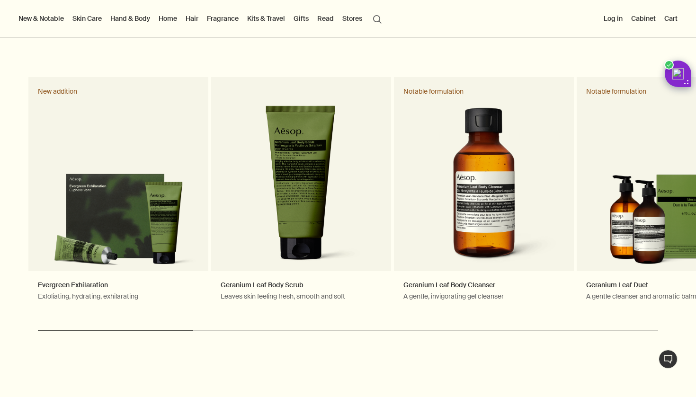
scroll to position [427, 0]
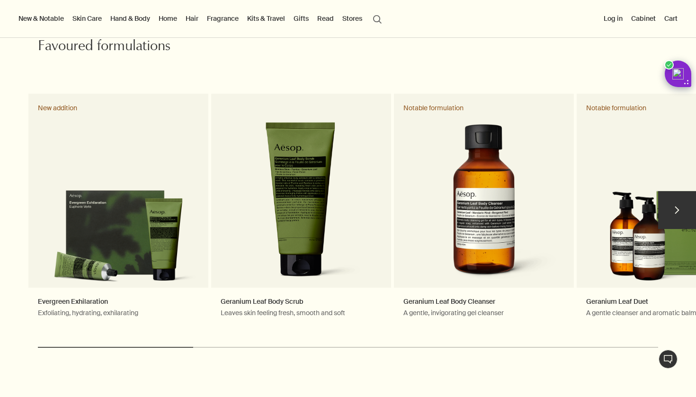
click at [685, 191] on button "chevron" at bounding box center [677, 210] width 38 height 38
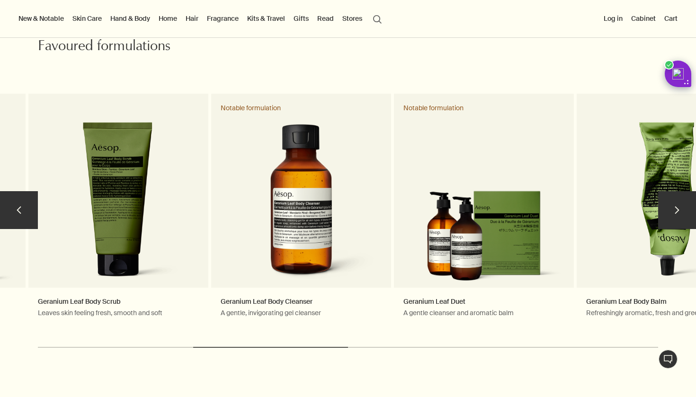
click at [685, 191] on button "chevron" at bounding box center [677, 210] width 38 height 38
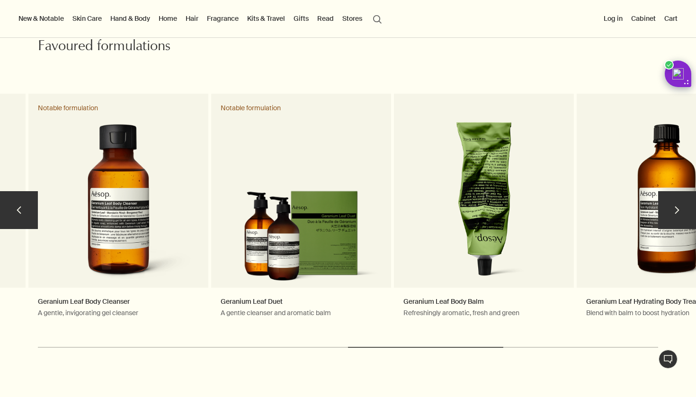
click at [685, 191] on button "chevron" at bounding box center [677, 210] width 38 height 38
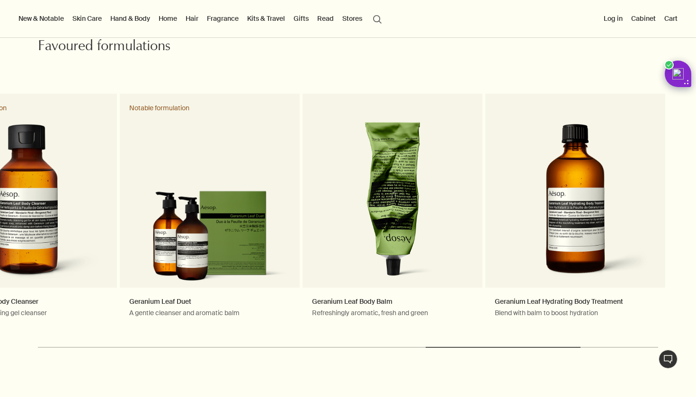
click at [136, 23] on link "Hand & Body" at bounding box center [130, 18] width 44 height 12
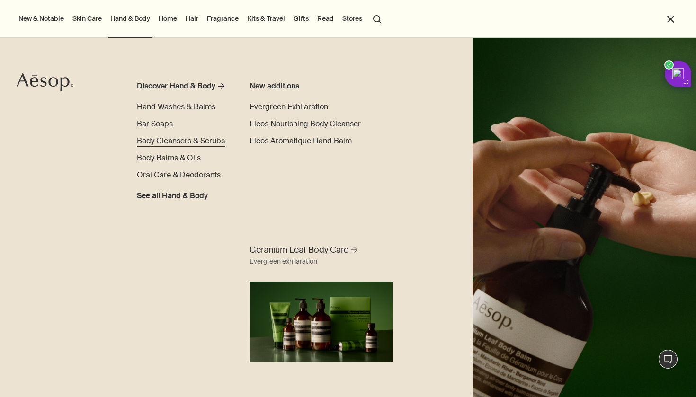
click at [183, 144] on span "Body Cleansers & Scrubs" at bounding box center [181, 141] width 88 height 10
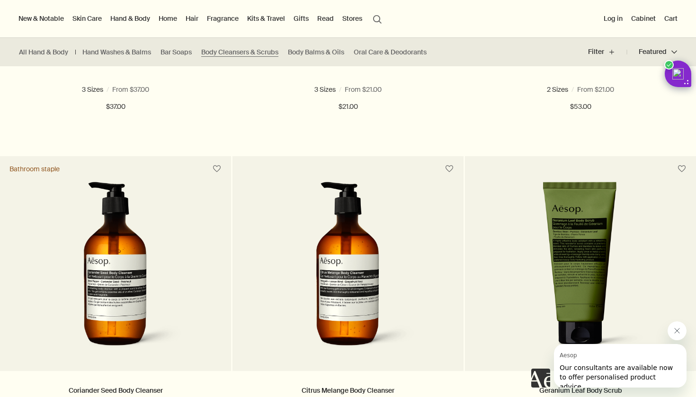
scroll to position [240, 0]
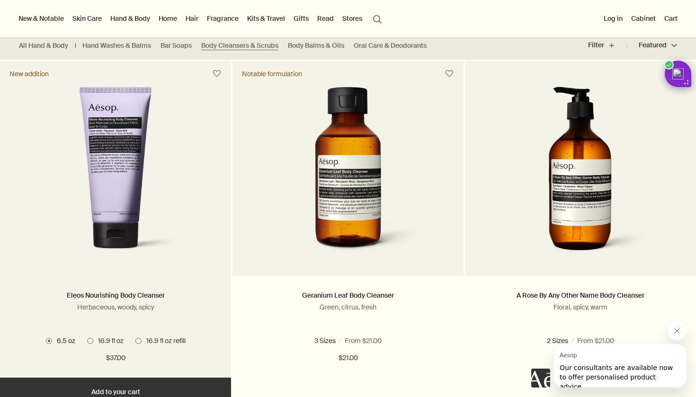
click at [91, 340] on span at bounding box center [90, 341] width 6 height 6
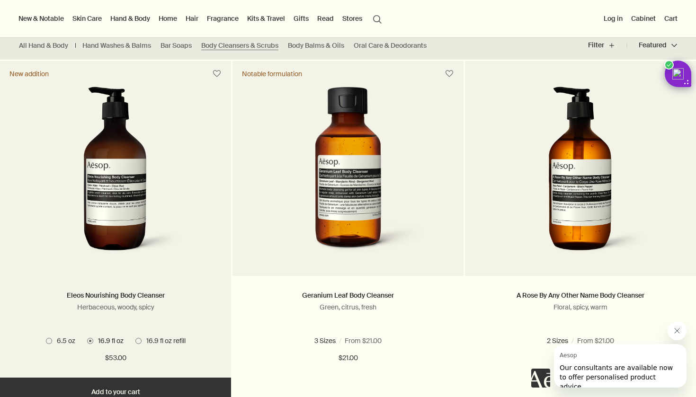
click at [115, 383] on button "Add Add to your cart" at bounding box center [115, 392] width 231 height 28
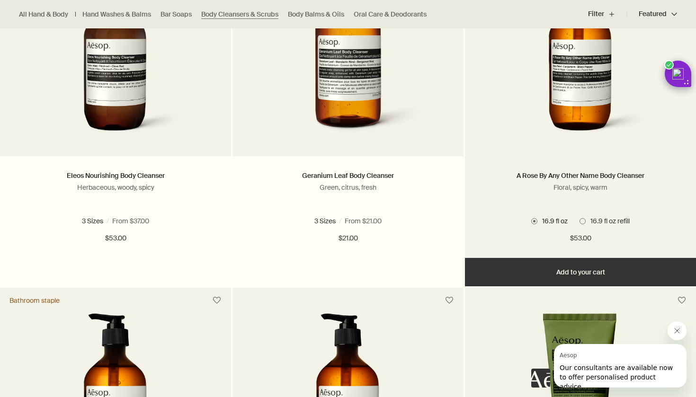
scroll to position [363, 0]
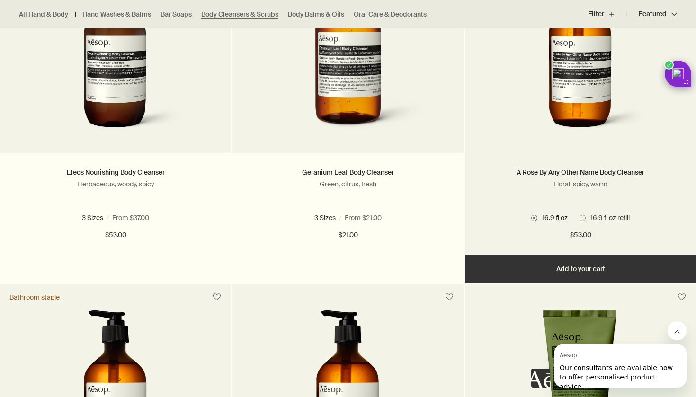
click at [581, 218] on span at bounding box center [582, 218] width 6 height 6
click at [532, 216] on span at bounding box center [534, 218] width 6 height 6
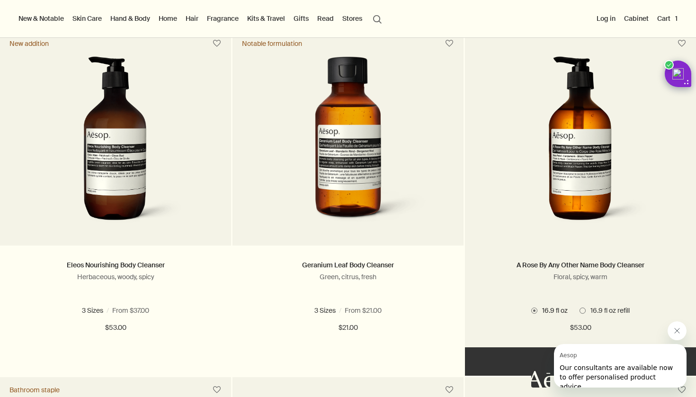
scroll to position [270, 0]
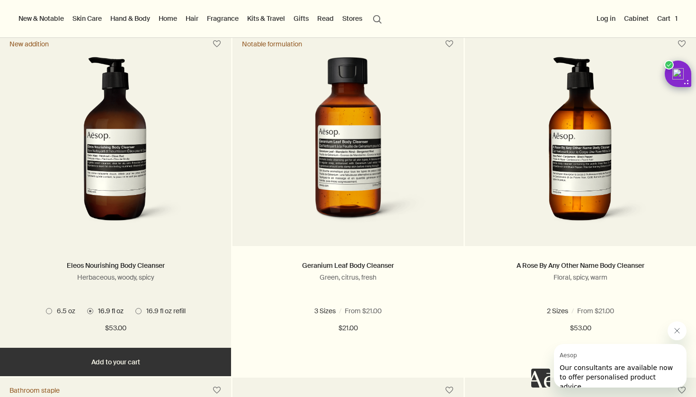
click at [141, 312] on span at bounding box center [138, 311] width 6 height 6
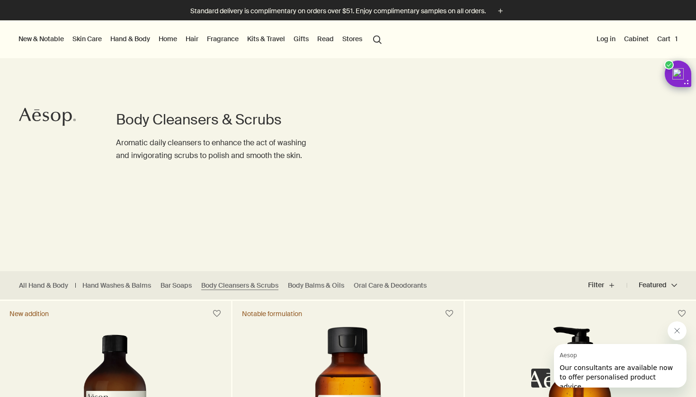
scroll to position [0, 0]
click at [600, 35] on button "Log in" at bounding box center [605, 39] width 23 height 12
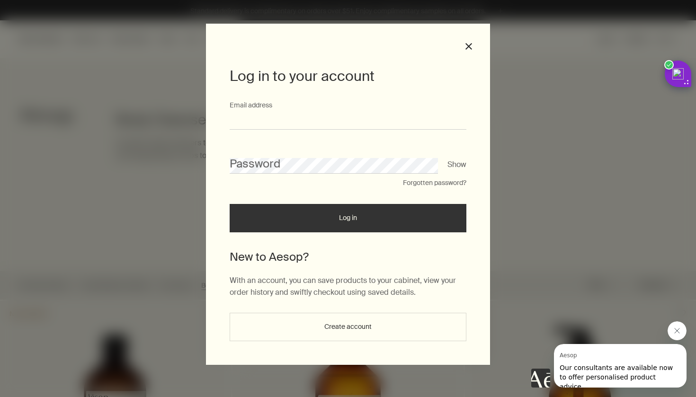
type input "**********"
click at [348, 220] on button "Log in" at bounding box center [348, 218] width 237 height 28
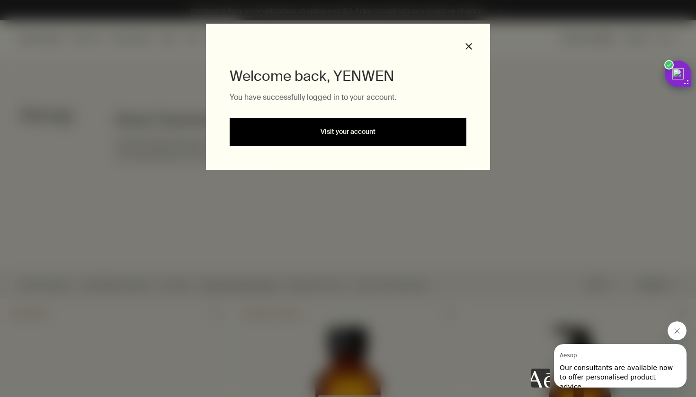
click at [338, 135] on link "Visit your account" at bounding box center [348, 132] width 237 height 28
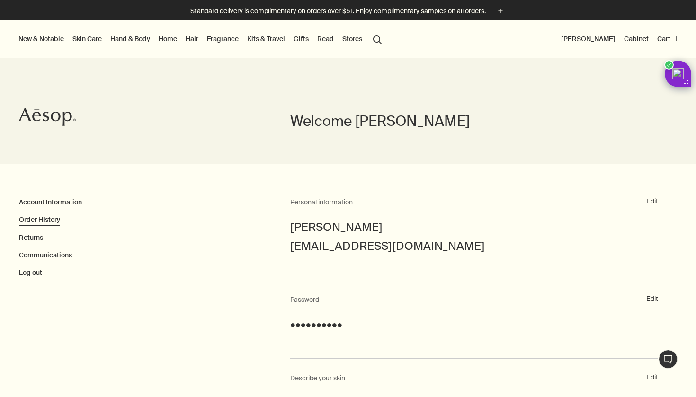
click at [54, 219] on link "Order History" at bounding box center [39, 219] width 41 height 9
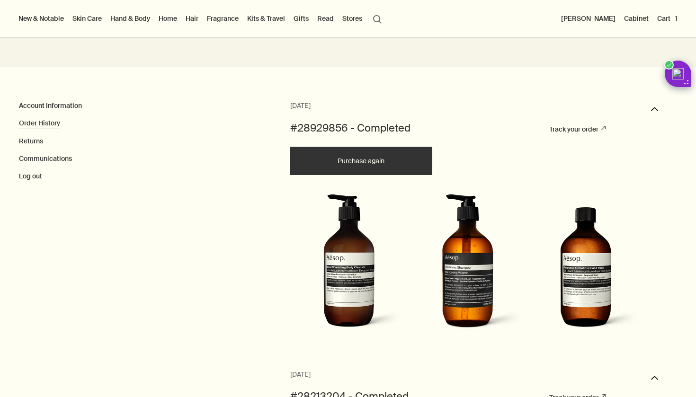
scroll to position [83, 0]
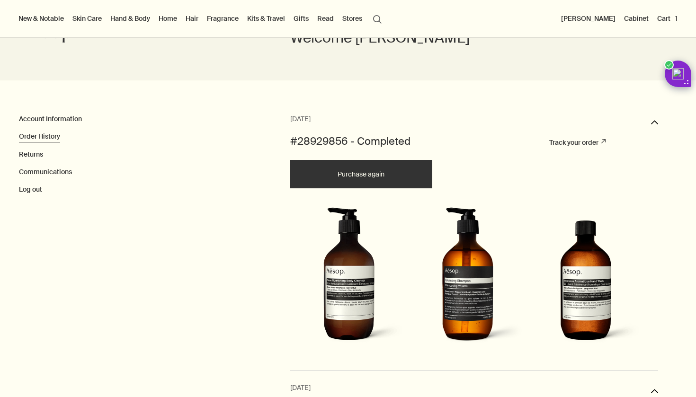
click at [592, 259] on img at bounding box center [586, 278] width 115 height 142
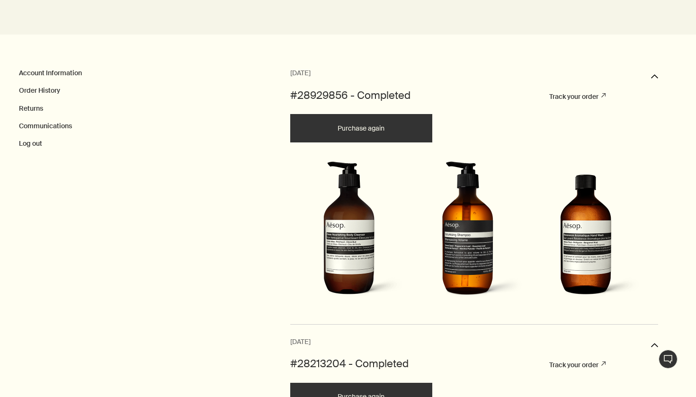
scroll to position [134, 0]
